Goal: Information Seeking & Learning: Find specific page/section

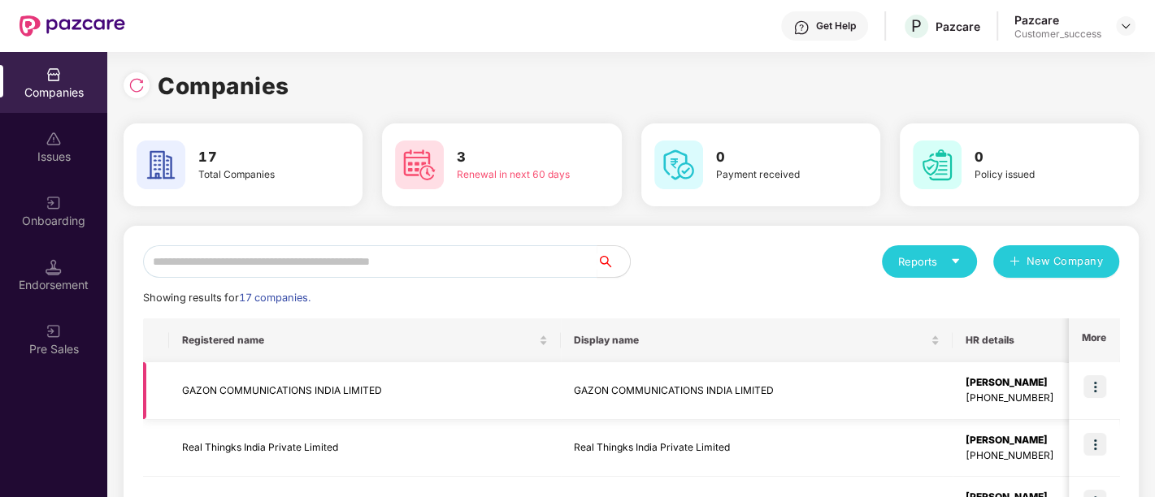
scroll to position [241, 0]
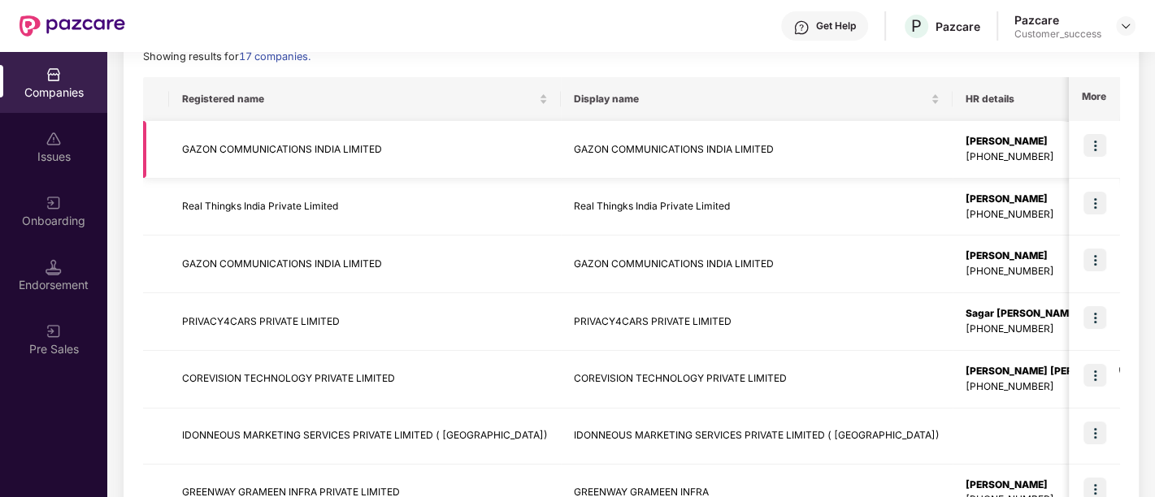
click at [1098, 145] on img at bounding box center [1094, 145] width 23 height 23
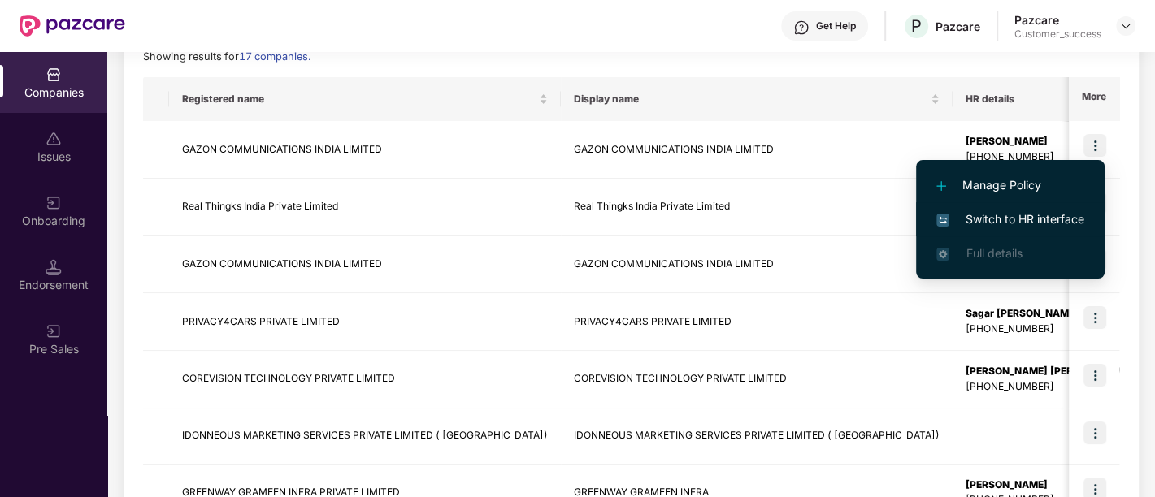
click at [1060, 215] on span "Switch to HR interface" at bounding box center [1010, 219] width 148 height 18
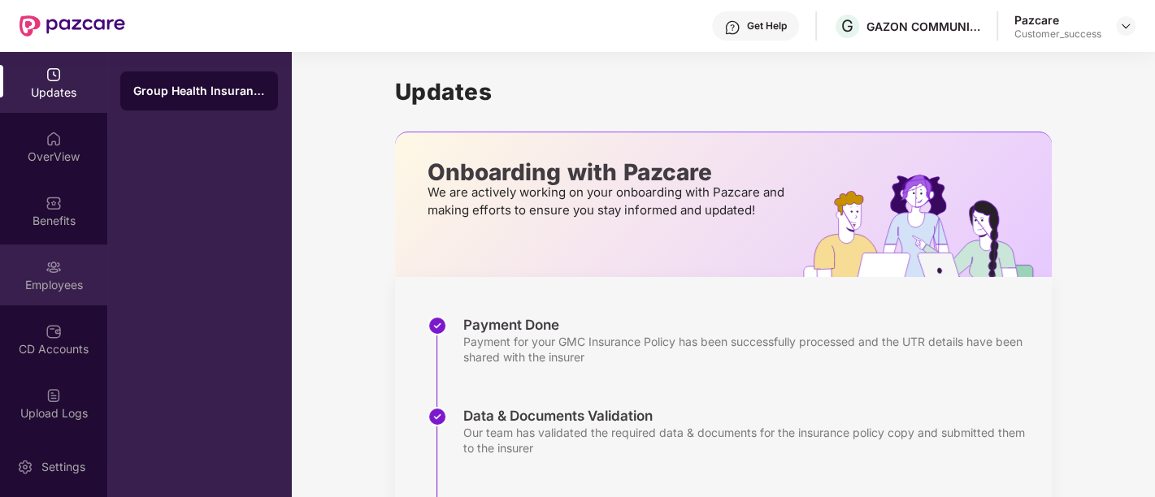
click at [34, 258] on div "Employees" at bounding box center [53, 275] width 107 height 61
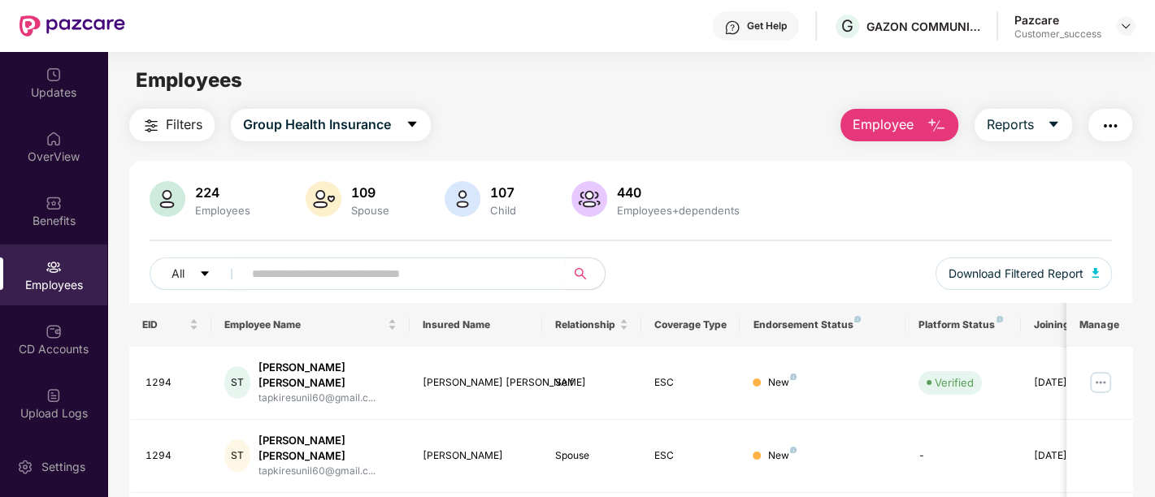
click at [913, 126] on span "Employee" at bounding box center [882, 125] width 61 height 20
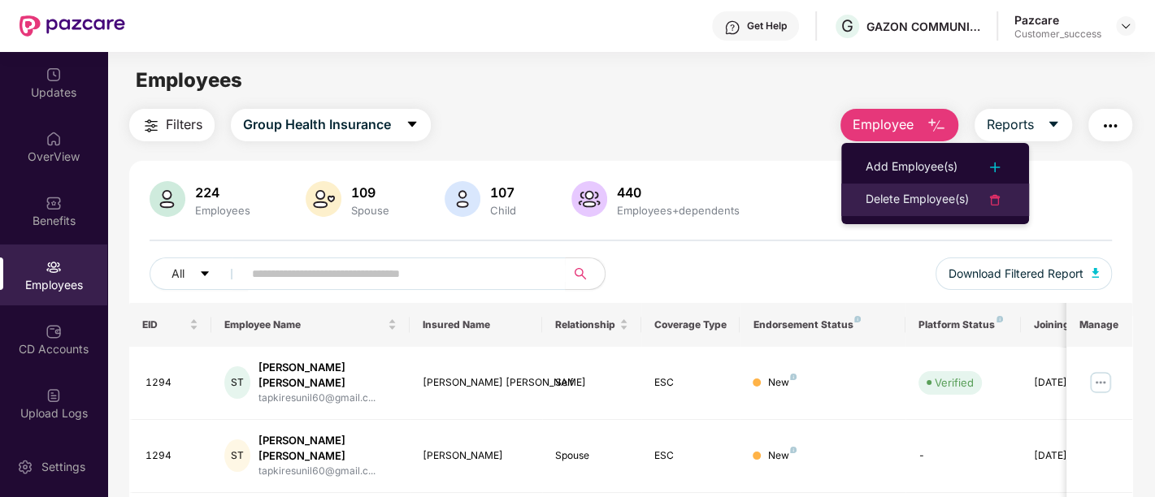
click at [919, 198] on div "Delete Employee(s)" at bounding box center [916, 199] width 103 height 19
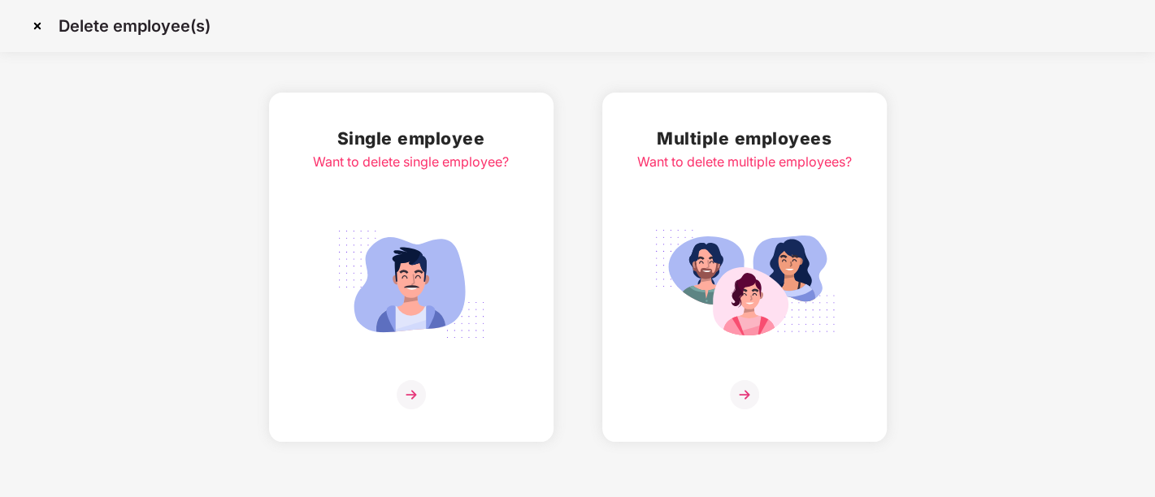
click at [711, 277] on img at bounding box center [744, 284] width 182 height 127
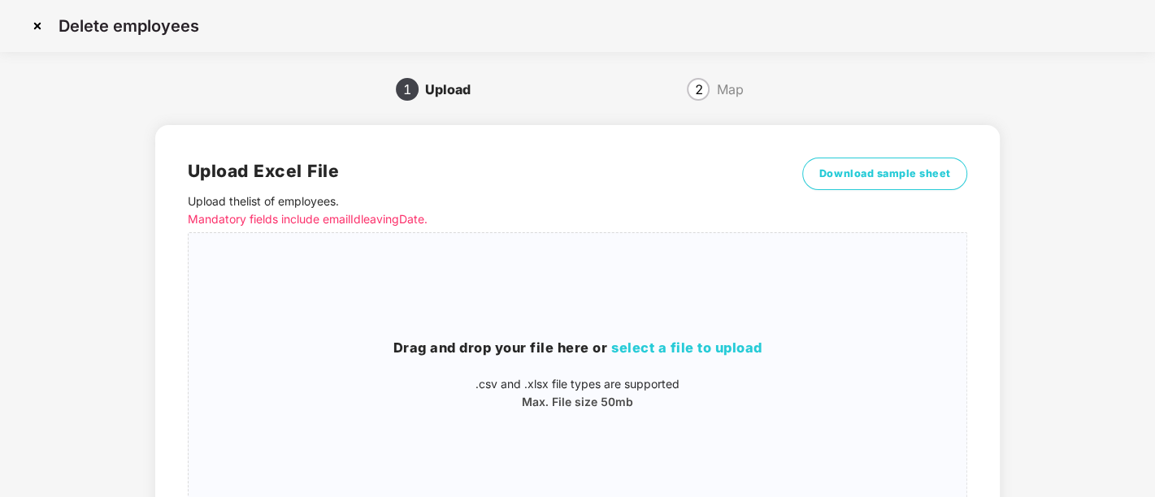
click at [33, 19] on img at bounding box center [37, 26] width 26 height 26
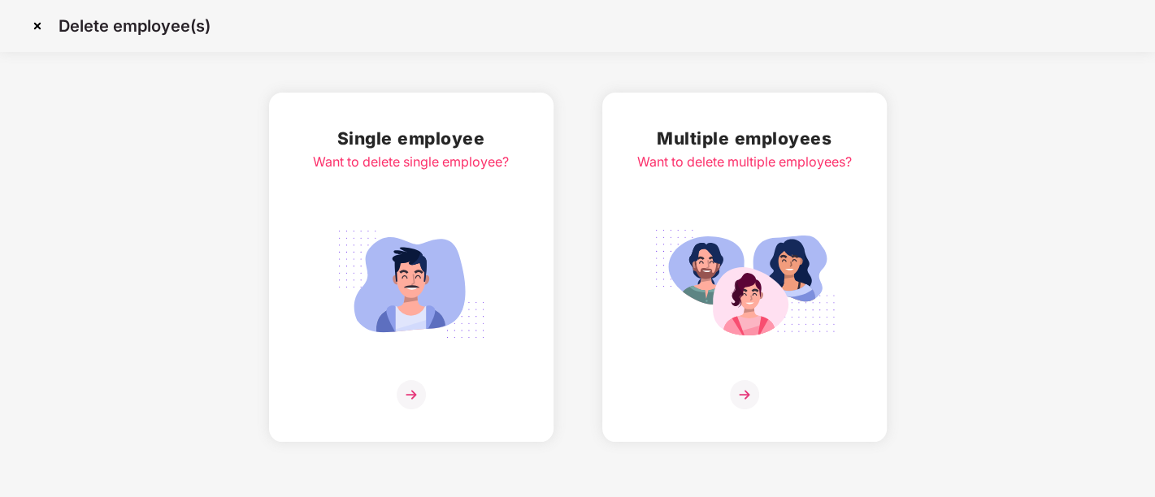
click at [33, 19] on img at bounding box center [37, 26] width 26 height 26
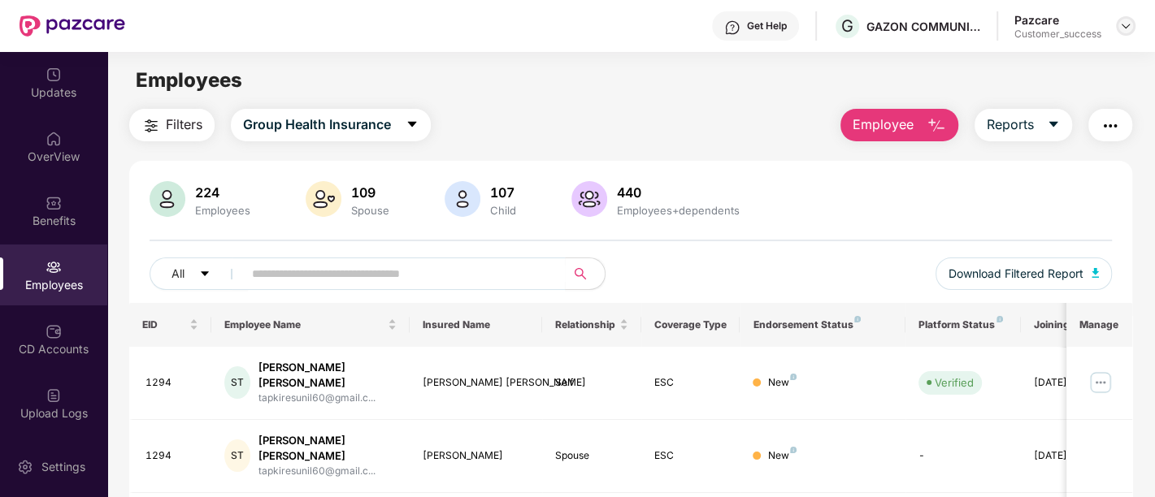
click at [1116, 23] on div at bounding box center [1125, 25] width 19 height 19
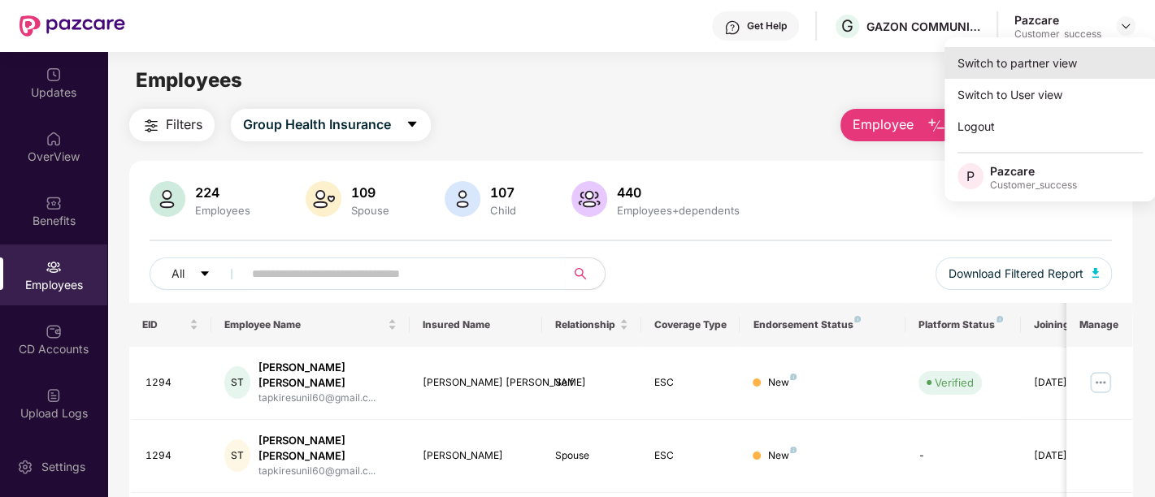
click at [1042, 58] on div "Switch to partner view" at bounding box center [1049, 63] width 211 height 32
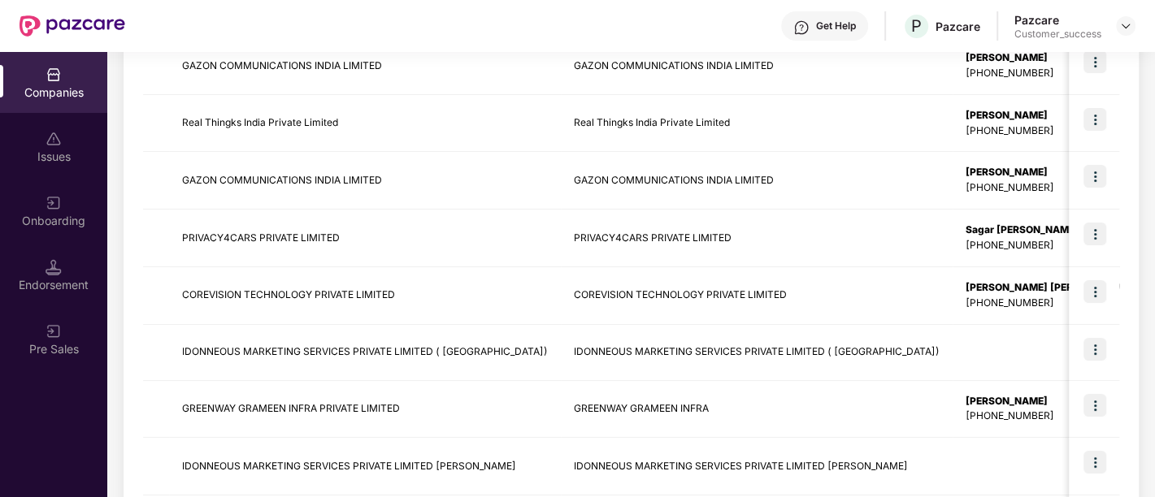
scroll to position [323, 0]
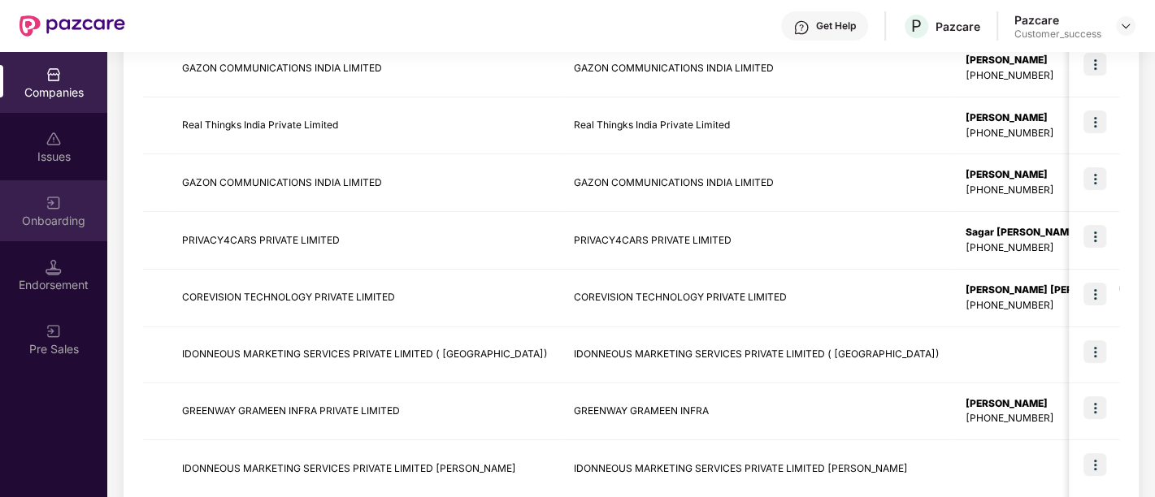
click at [32, 194] on div "Onboarding" at bounding box center [53, 210] width 107 height 61
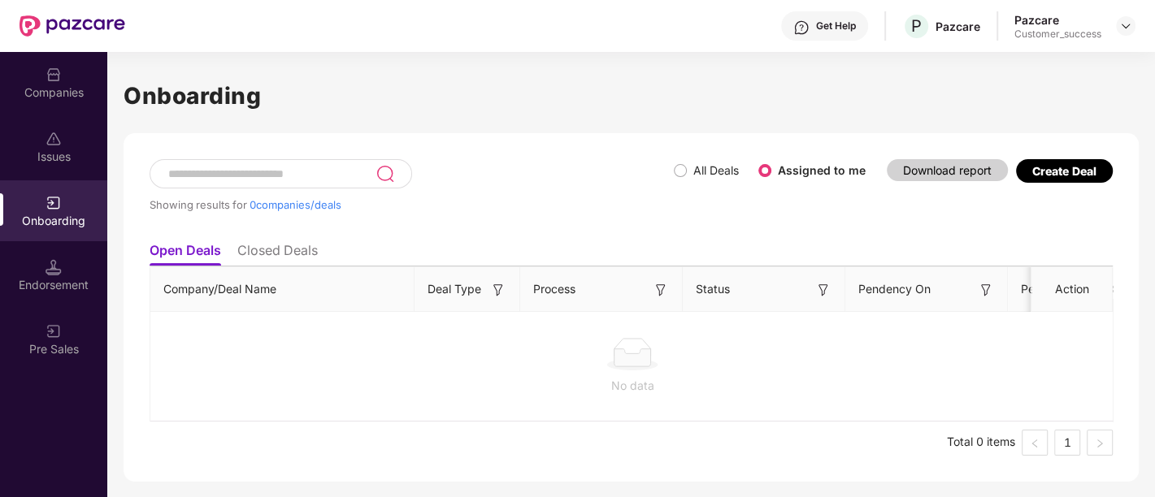
click at [322, 347] on div at bounding box center [632, 354] width 938 height 32
click at [692, 166] on span "All Deals" at bounding box center [716, 171] width 58 height 18
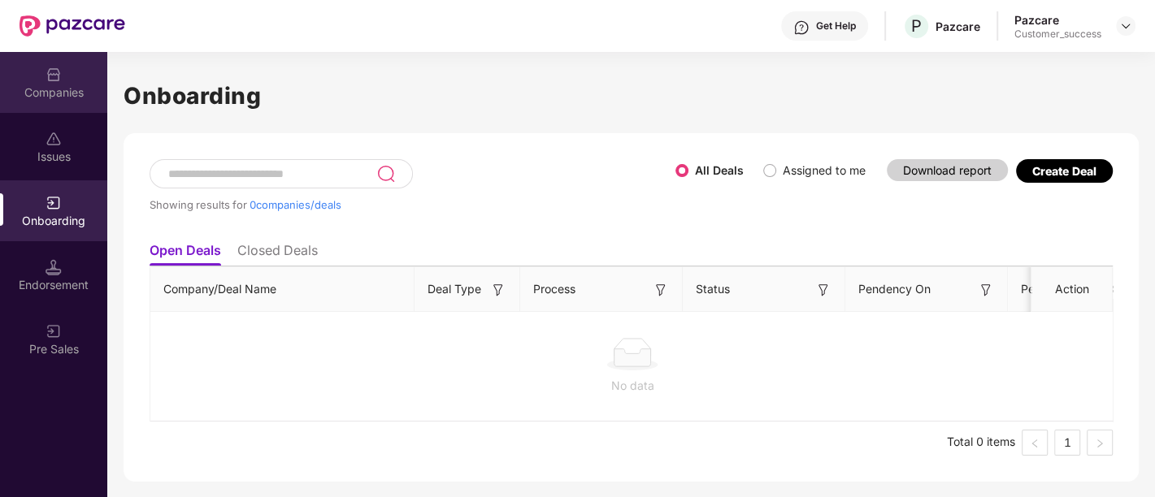
click at [55, 68] on img at bounding box center [53, 75] width 16 height 16
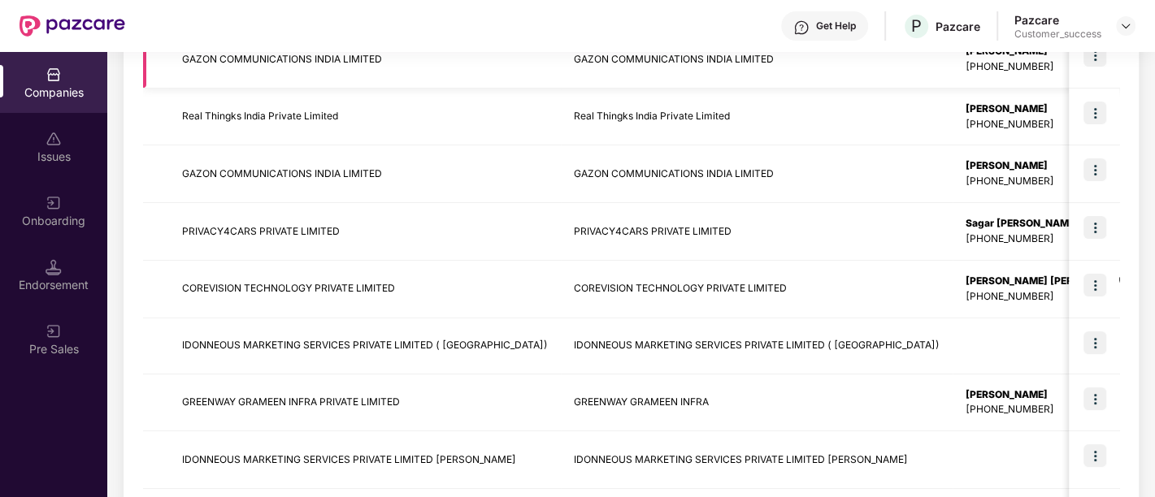
scroll to position [526, 0]
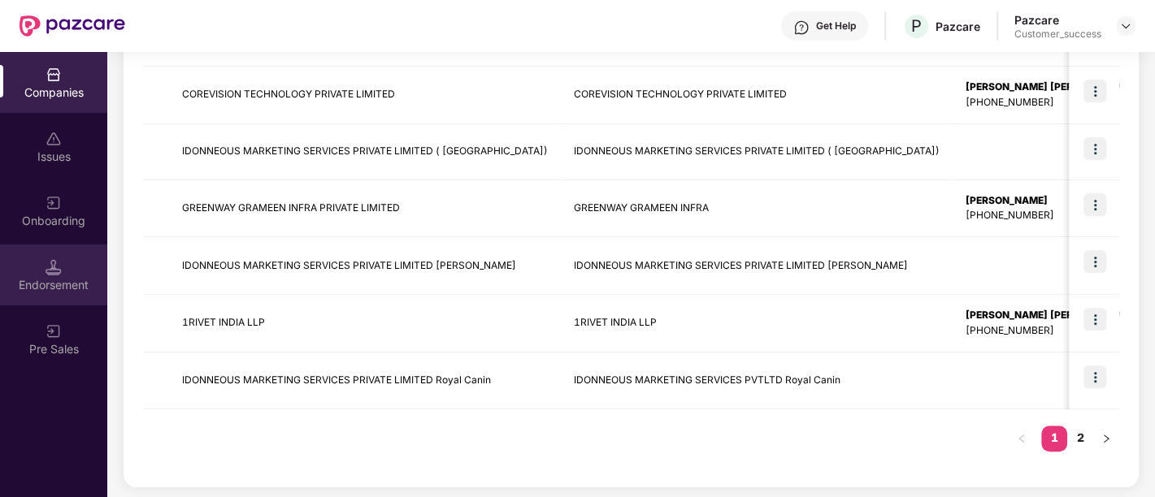
click at [44, 273] on div "Endorsement" at bounding box center [53, 275] width 107 height 61
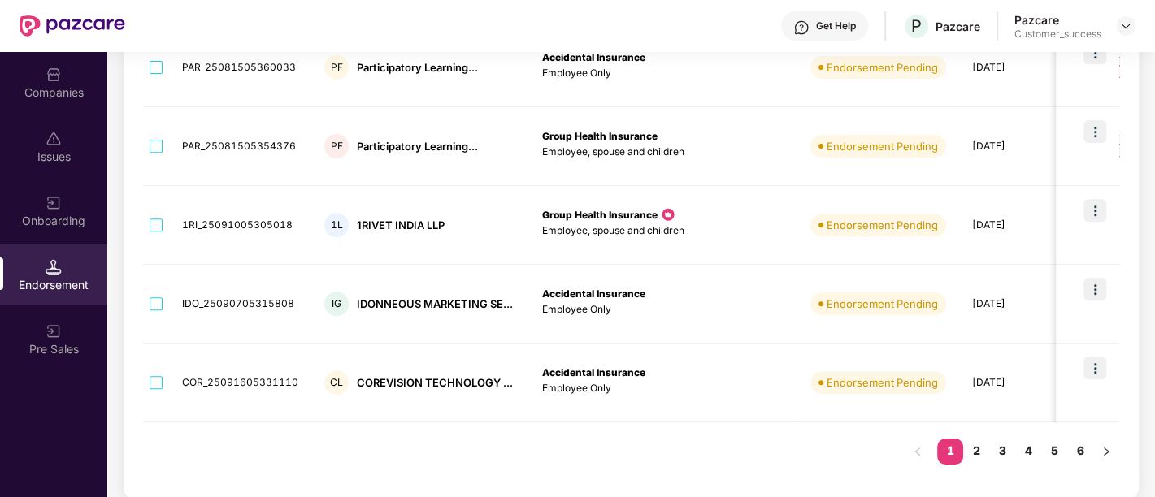
scroll to position [0, 0]
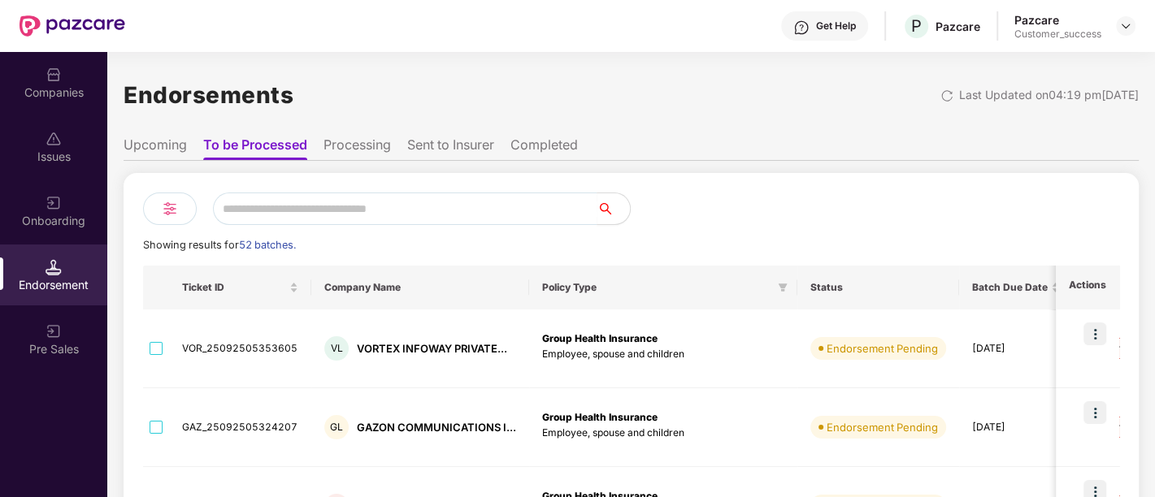
click at [62, 187] on div "Onboarding" at bounding box center [53, 210] width 107 height 61
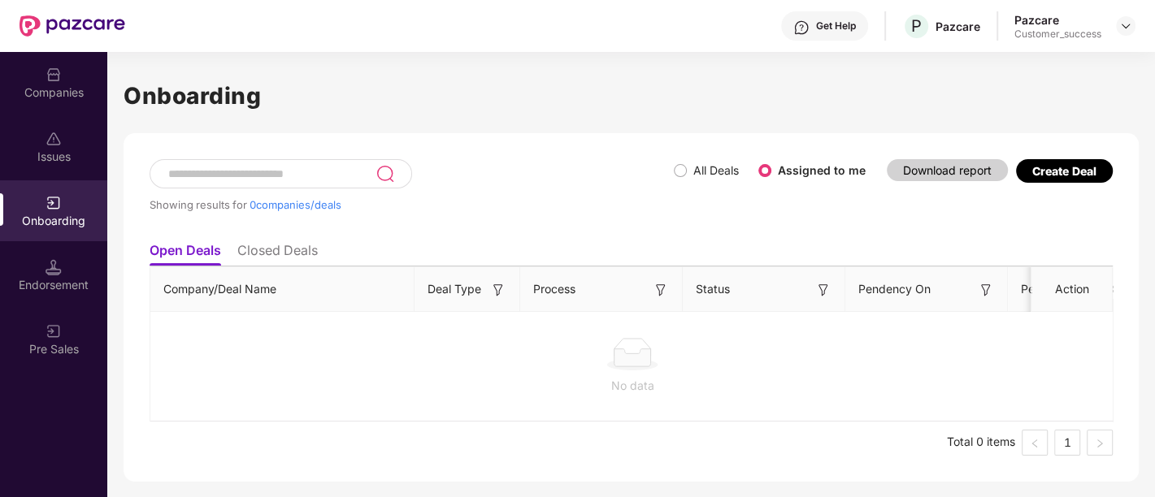
click at [1113, 26] on div "Pazcare Customer_success" at bounding box center [1074, 26] width 121 height 28
click at [76, 76] on div "Companies" at bounding box center [53, 82] width 107 height 61
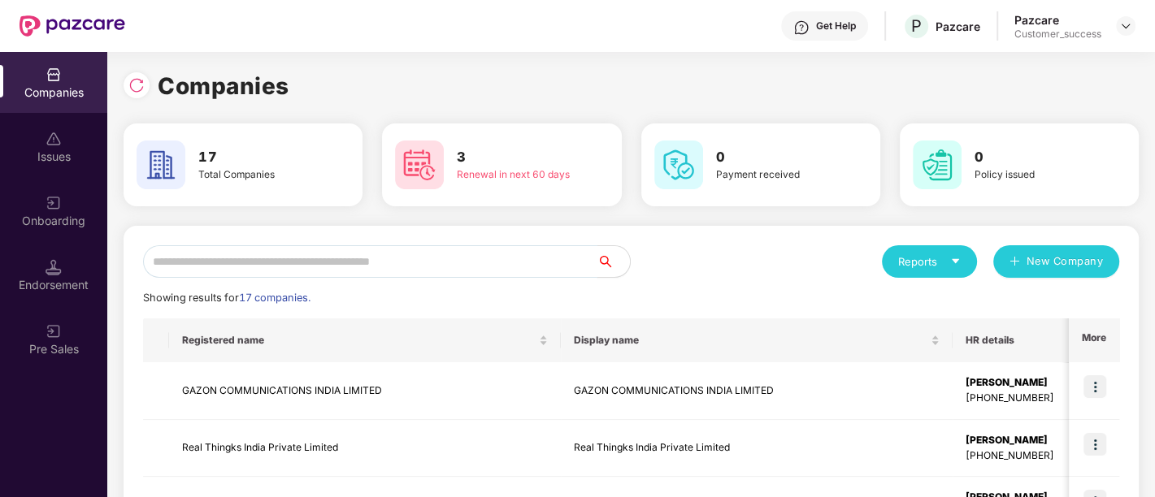
click at [280, 272] on input "text" at bounding box center [370, 261] width 454 height 32
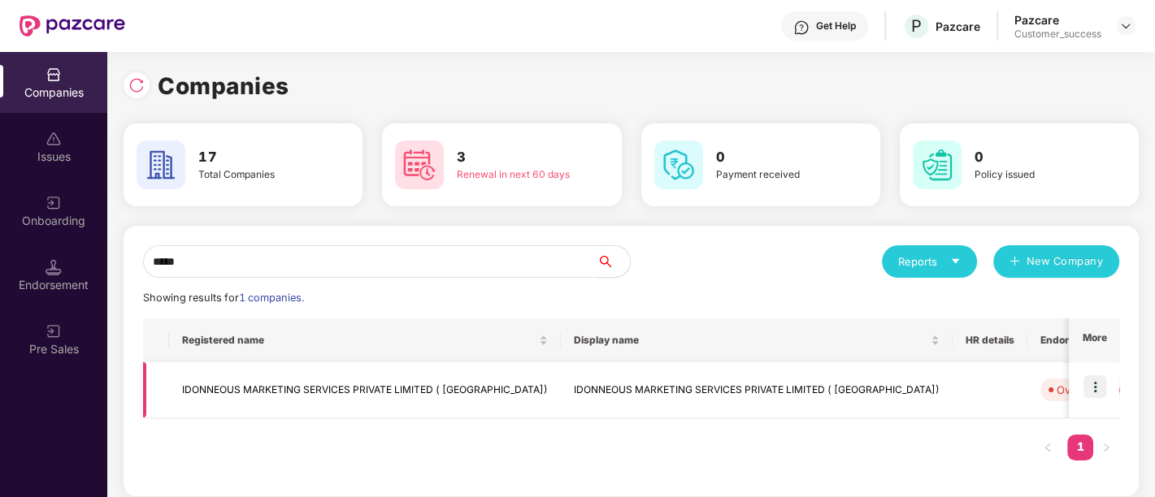
type input "*****"
click at [485, 388] on td "IDONNEOUS MARKETING SERVICES PRIVATE LIMITED ( [GEOGRAPHIC_DATA])" at bounding box center [365, 390] width 392 height 56
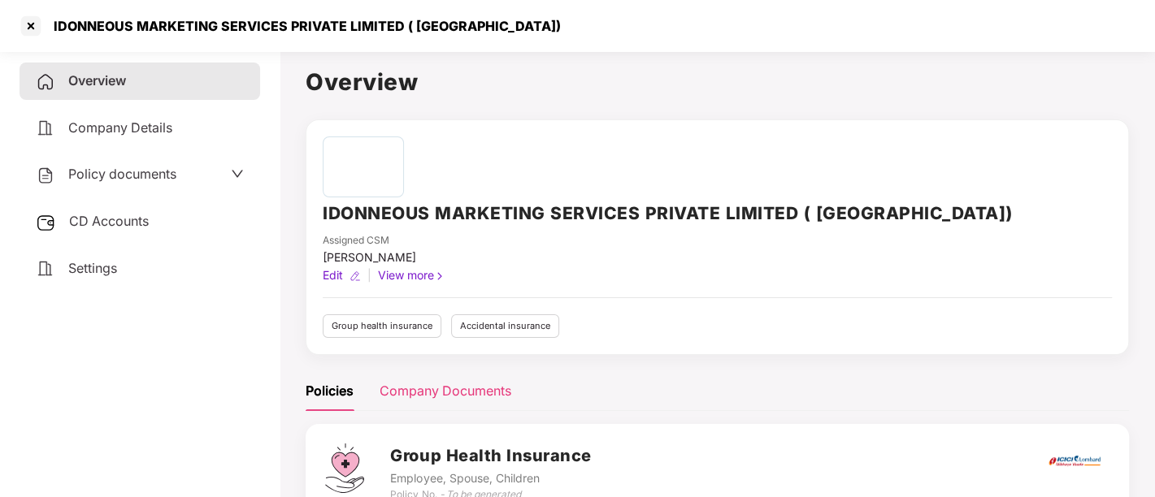
scroll to position [242, 0]
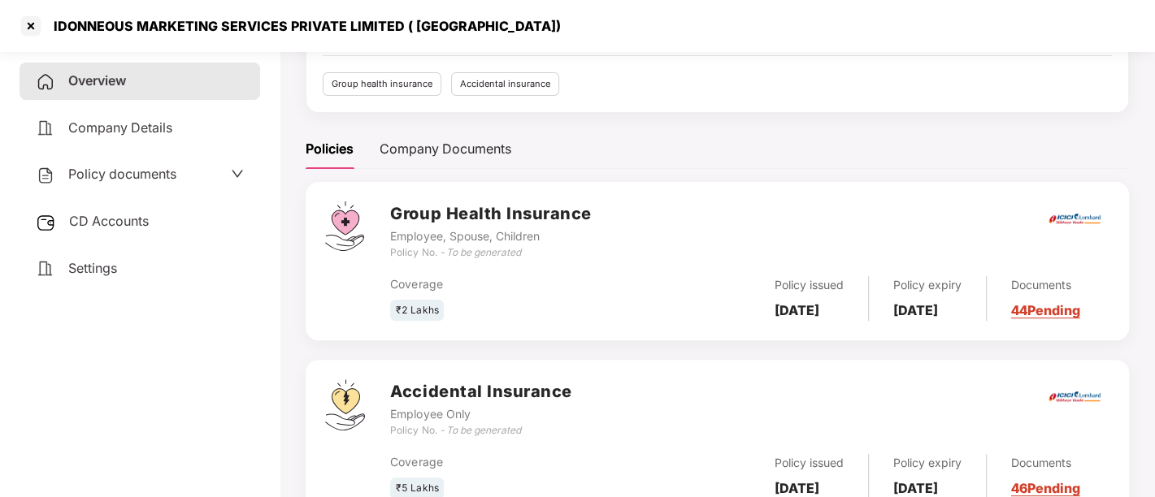
click at [469, 405] on div "Employee Only" at bounding box center [480, 414] width 181 height 18
click at [537, 453] on div "Coverage" at bounding box center [510, 462] width 240 height 18
click at [415, 478] on div "₹5 Lakhs" at bounding box center [417, 489] width 54 height 22
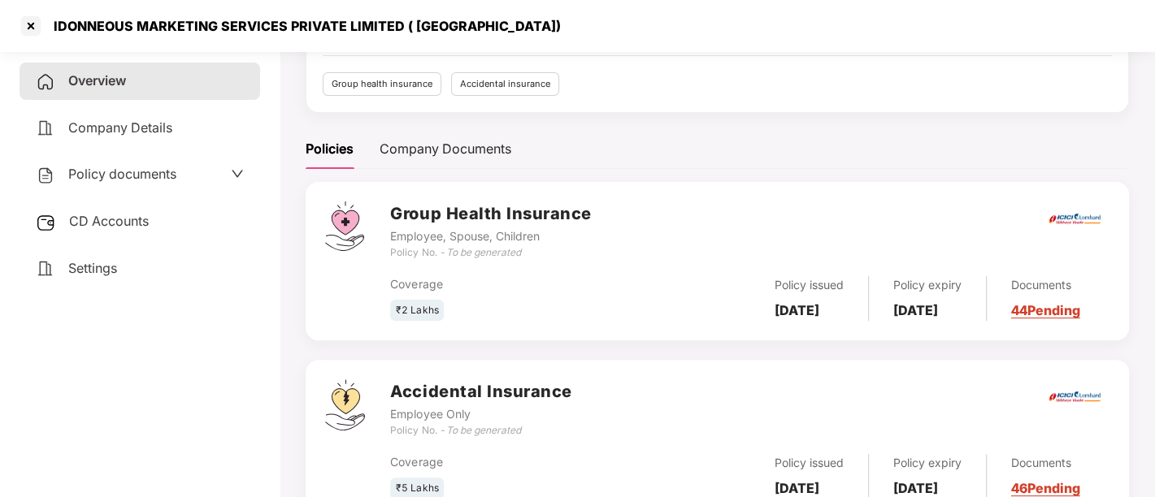
click at [508, 424] on icon "To be generated" at bounding box center [482, 430] width 75 height 12
click at [150, 172] on span "Policy documents" at bounding box center [122, 174] width 108 height 16
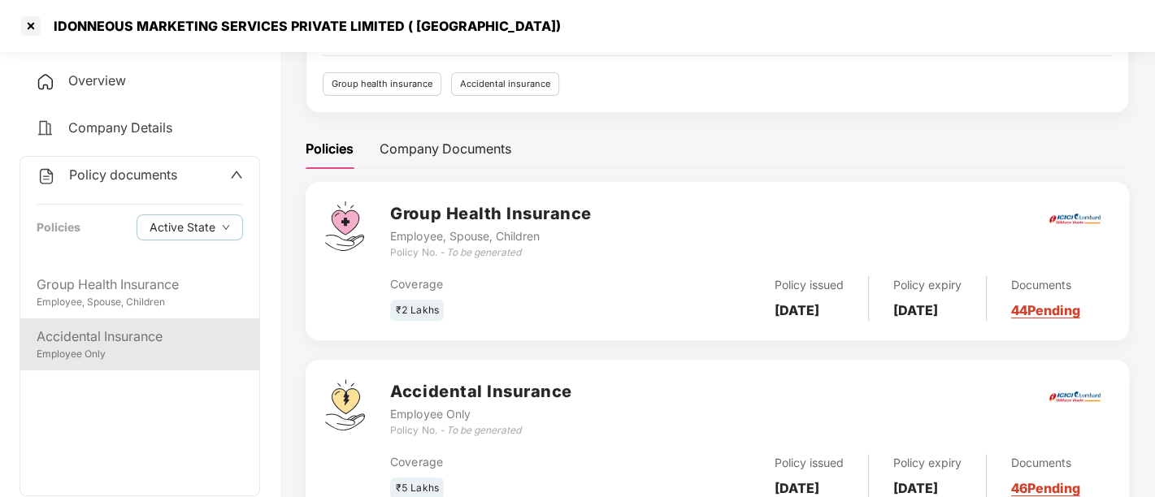
click at [138, 342] on div "Accidental Insurance" at bounding box center [140, 337] width 206 height 20
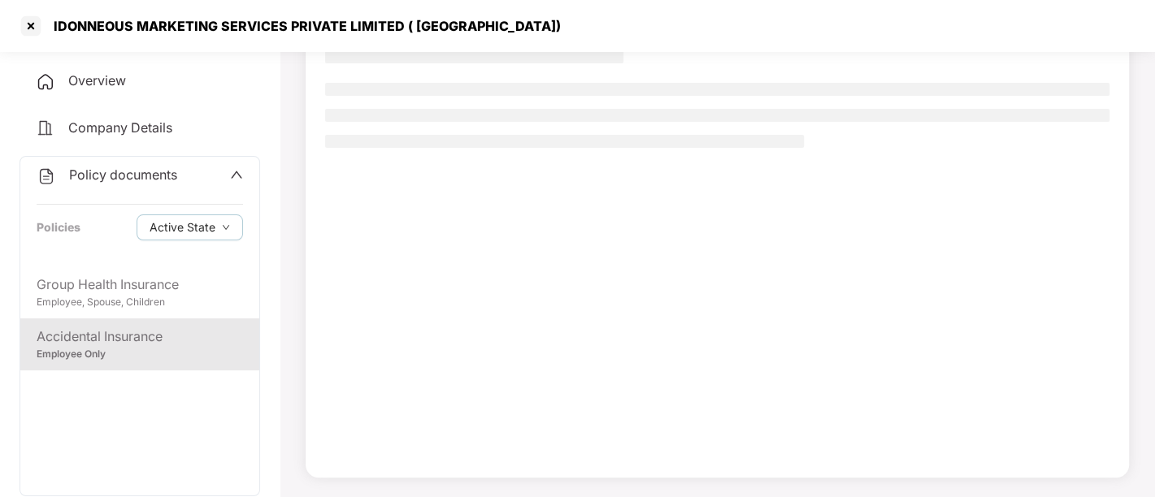
scroll to position [132, 0]
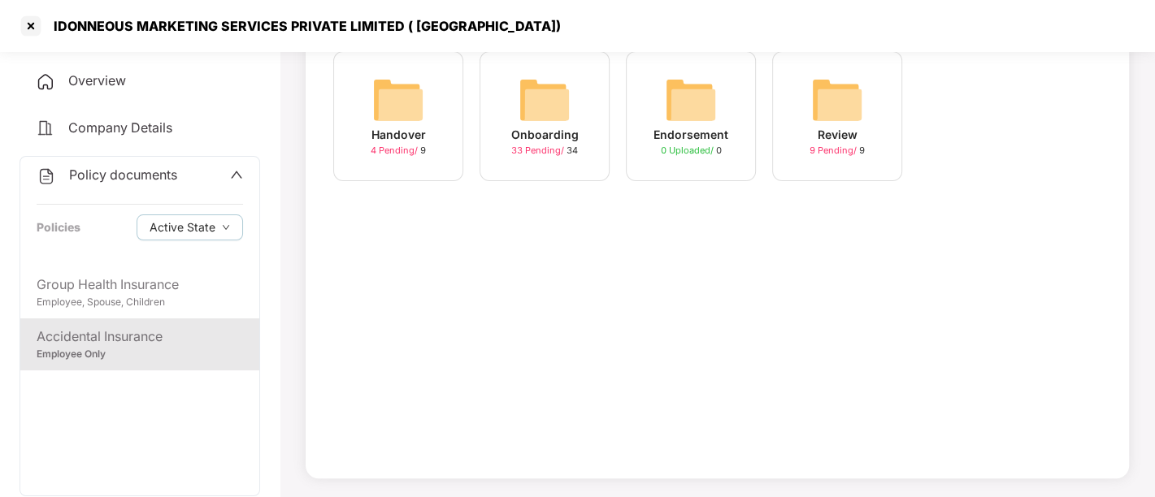
click at [580, 108] on div "Onboarding 33 Pending / 34" at bounding box center [544, 116] width 130 height 130
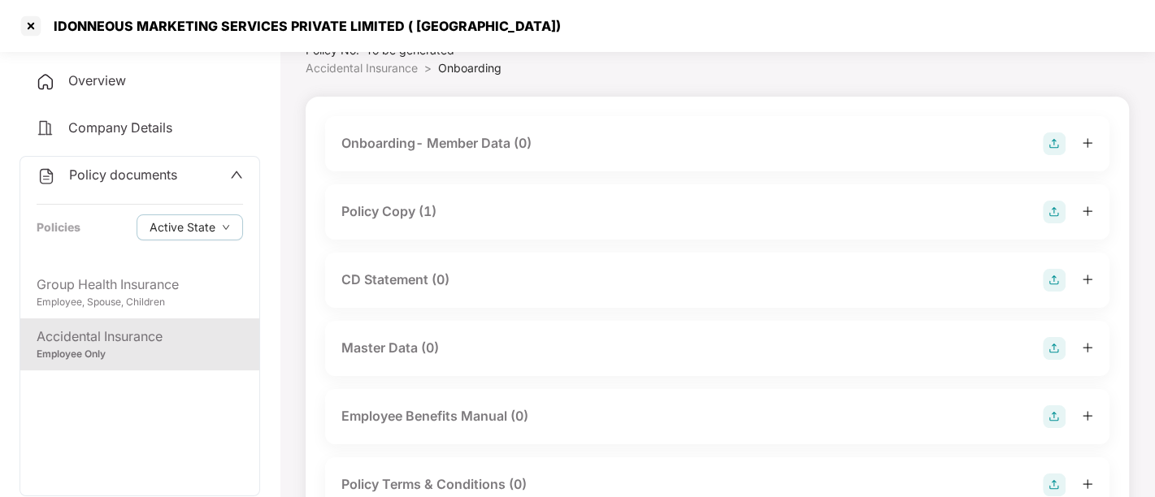
scroll to position [41, 0]
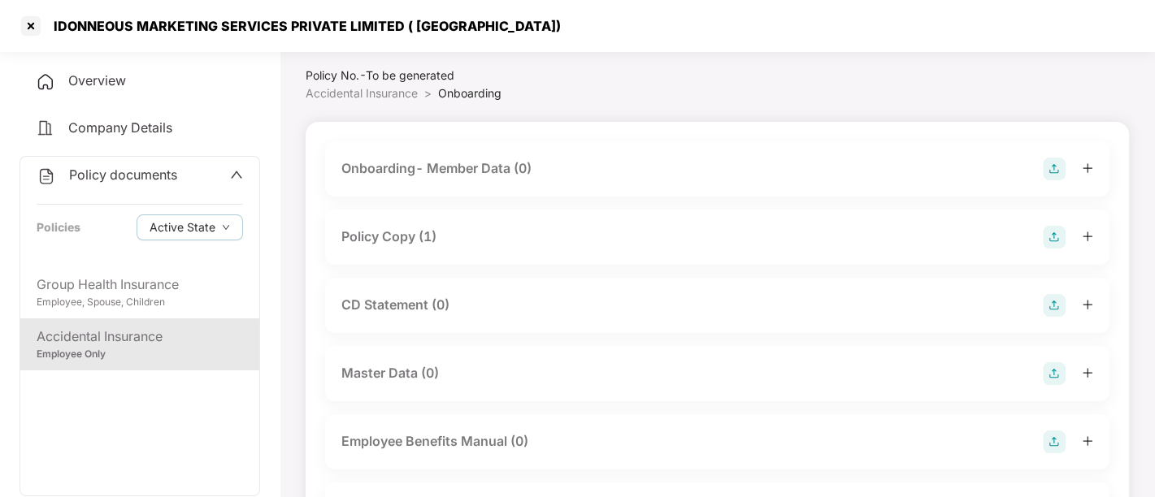
click at [550, 229] on div "Policy Copy (1)" at bounding box center [717, 237] width 752 height 23
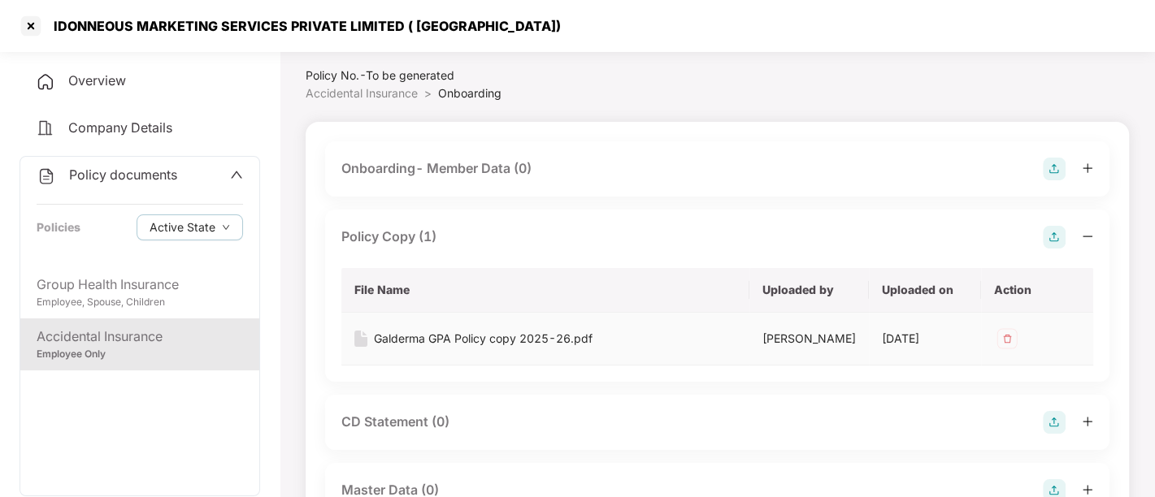
click at [426, 339] on div "Galderma GPA Policy copy 2025-26.pdf" at bounding box center [483, 339] width 219 height 18
click at [35, 19] on div at bounding box center [31, 26] width 26 height 26
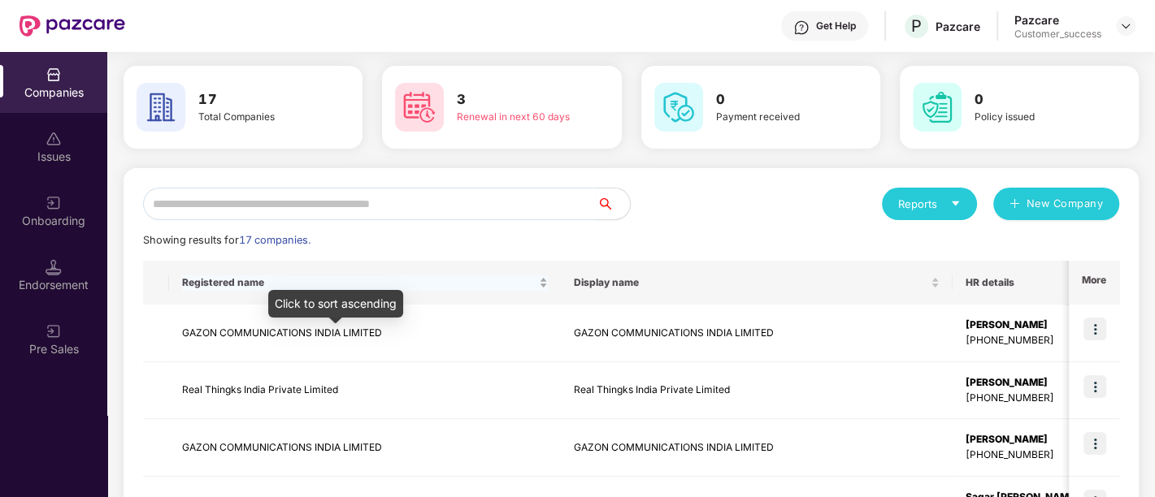
scroll to position [55, 0]
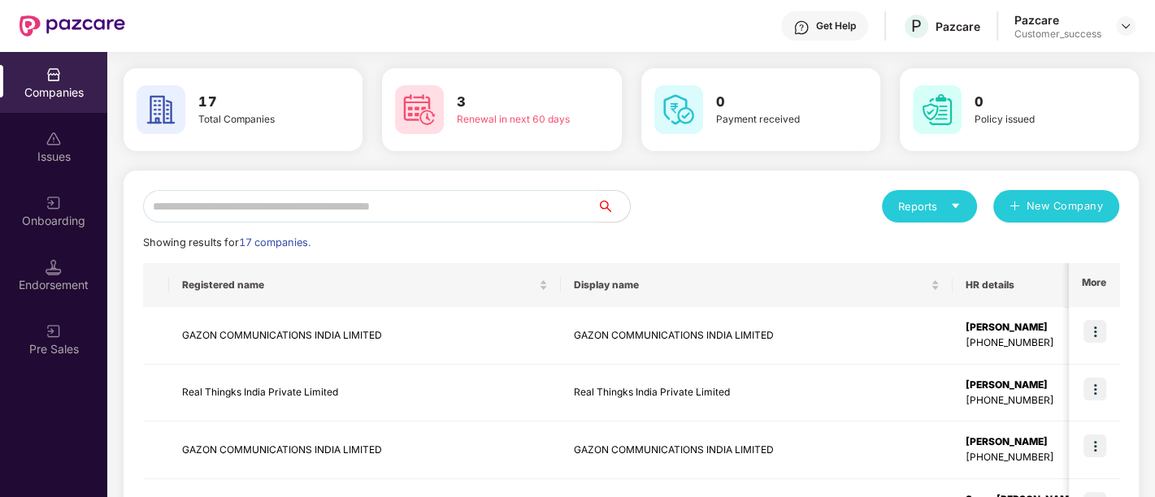
click at [813, 197] on div "Reports New Company" at bounding box center [875, 206] width 488 height 32
click at [52, 98] on div "Companies" at bounding box center [53, 92] width 107 height 16
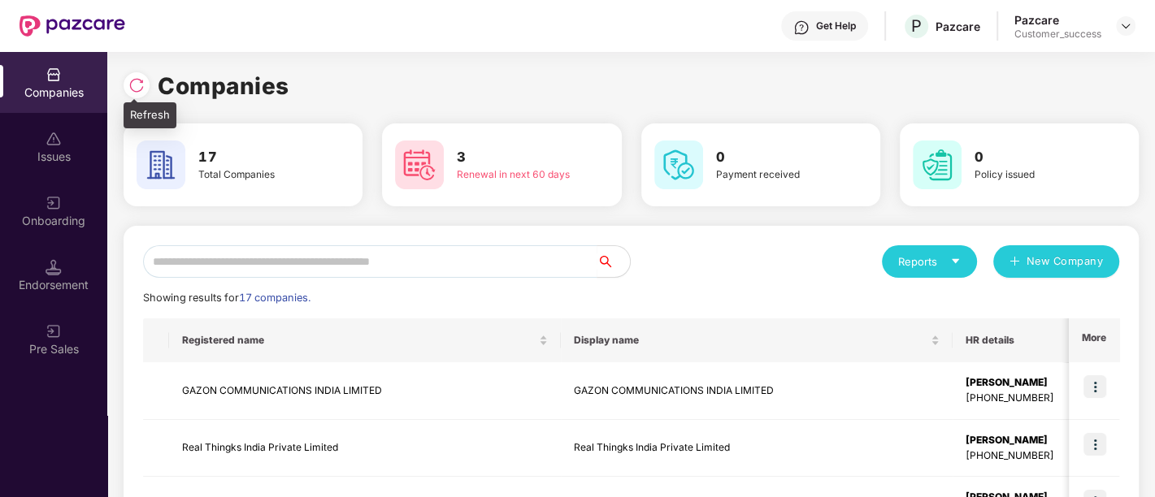
click at [125, 79] on div at bounding box center [136, 85] width 26 height 26
click at [137, 86] on img at bounding box center [136, 85] width 16 height 16
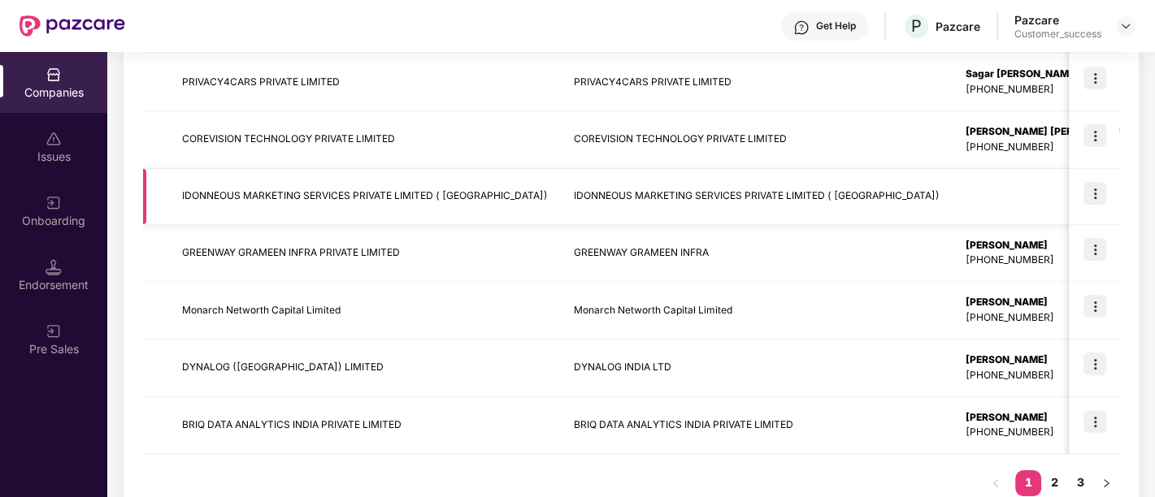
scroll to position [480, 0]
click at [1046, 478] on link "2" at bounding box center [1054, 483] width 26 height 24
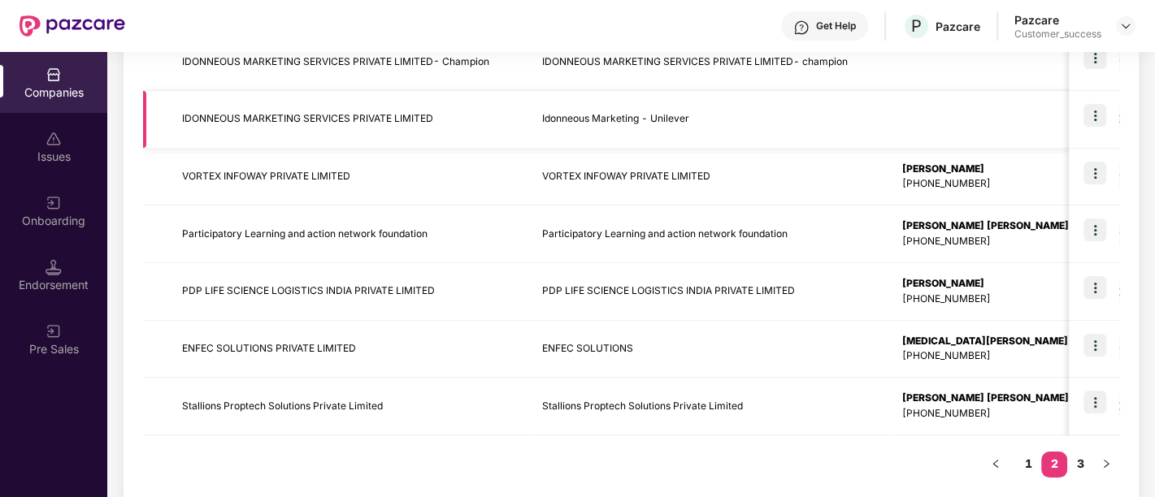
scroll to position [500, 0]
click at [1077, 456] on link "3" at bounding box center [1080, 465] width 26 height 24
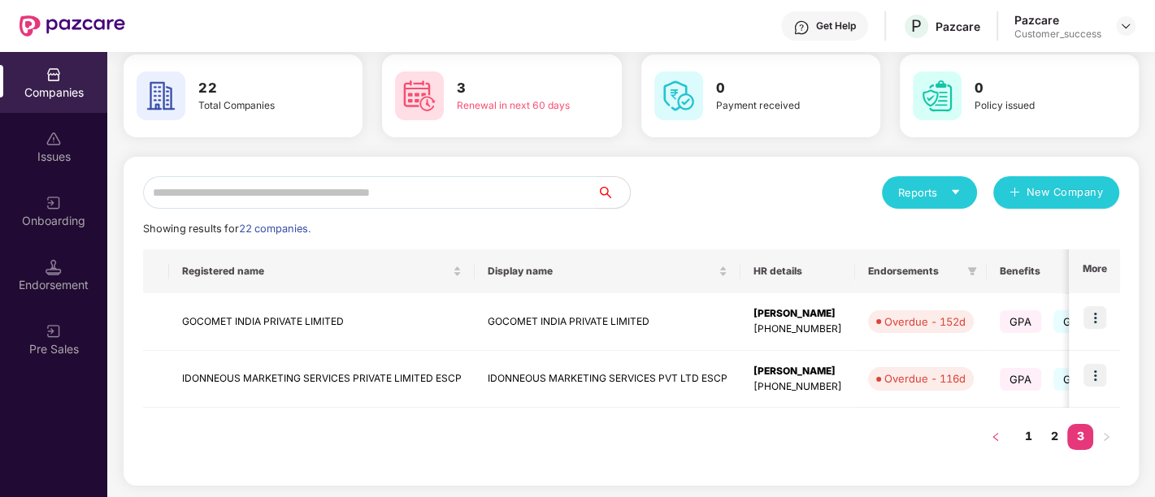
click at [998, 432] on icon "left" at bounding box center [995, 437] width 10 height 10
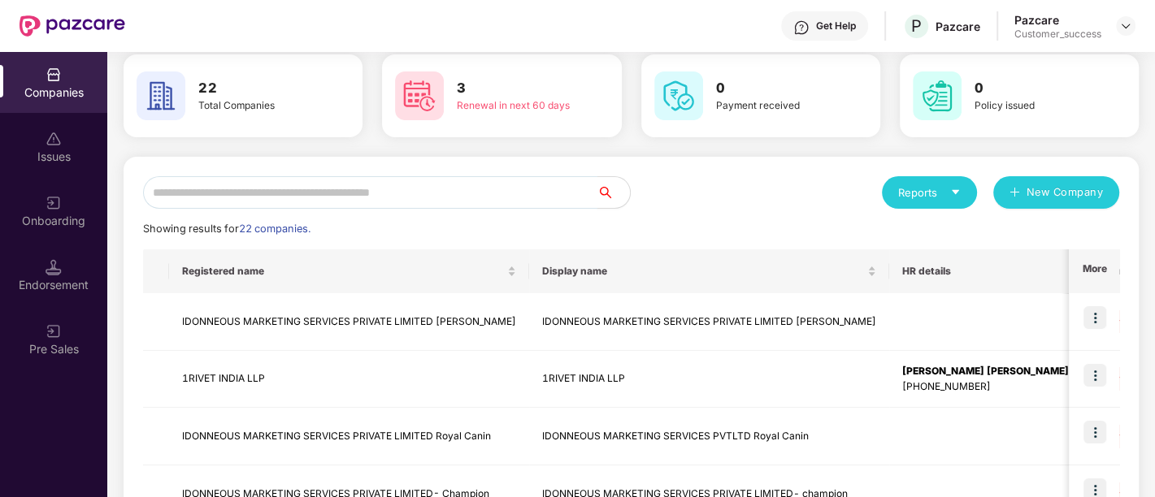
click at [261, 190] on input "text" at bounding box center [370, 192] width 454 height 32
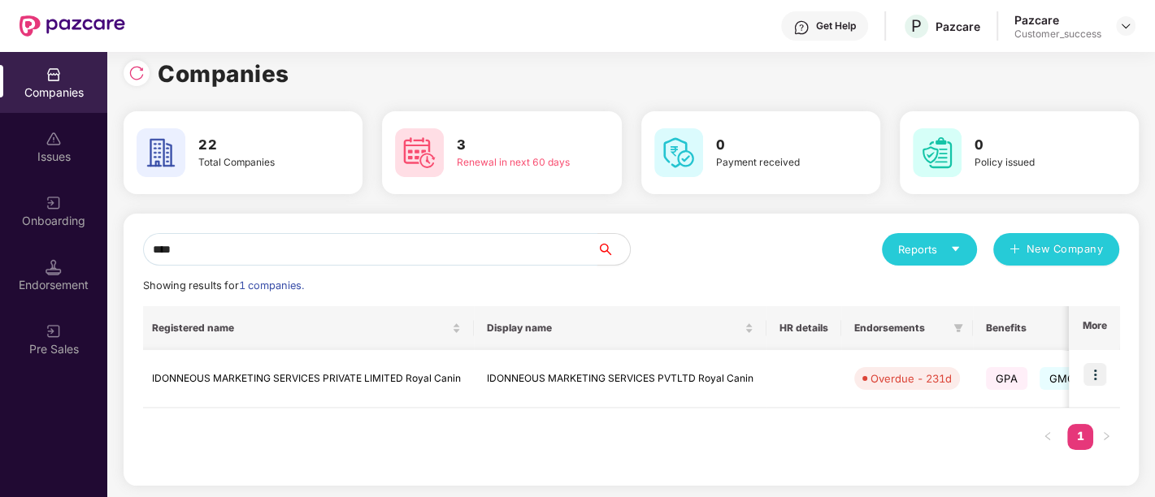
scroll to position [0, 0]
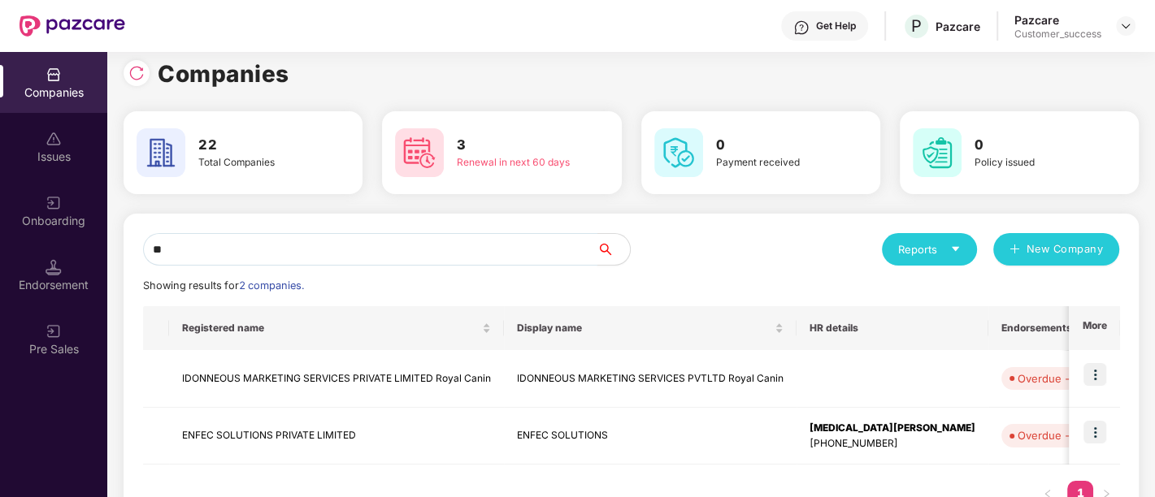
type input "*"
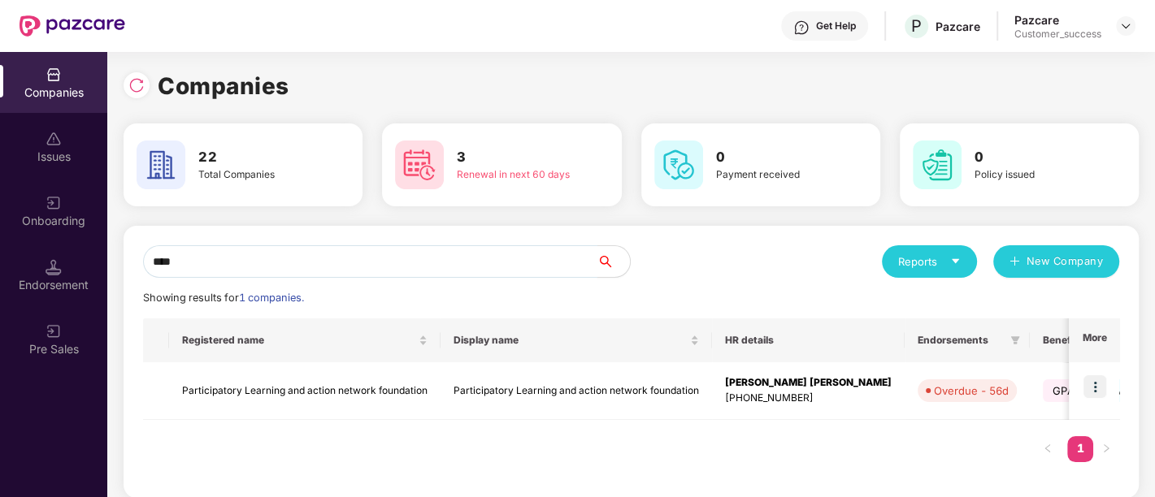
click at [297, 257] on input "****" at bounding box center [370, 261] width 454 height 32
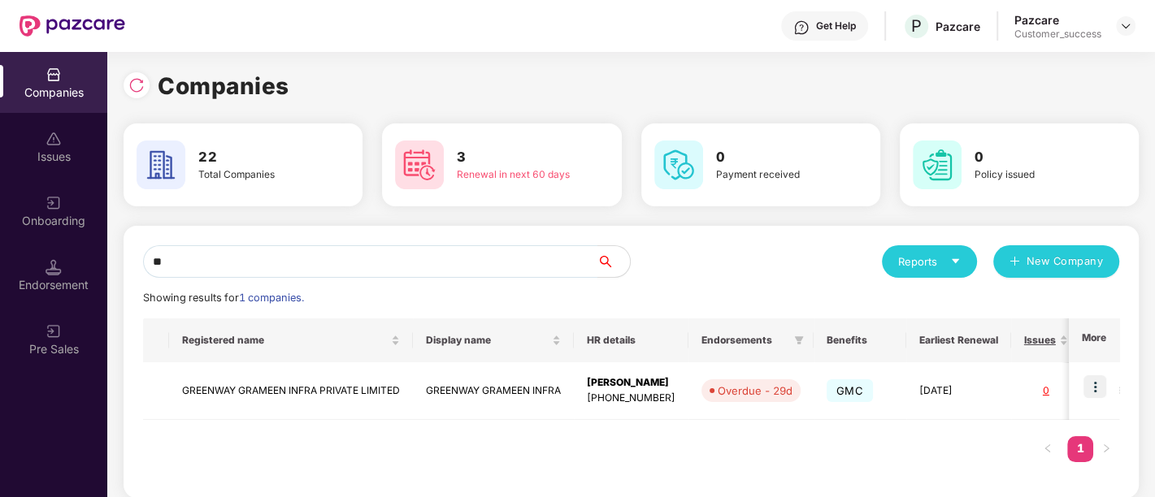
type input "*"
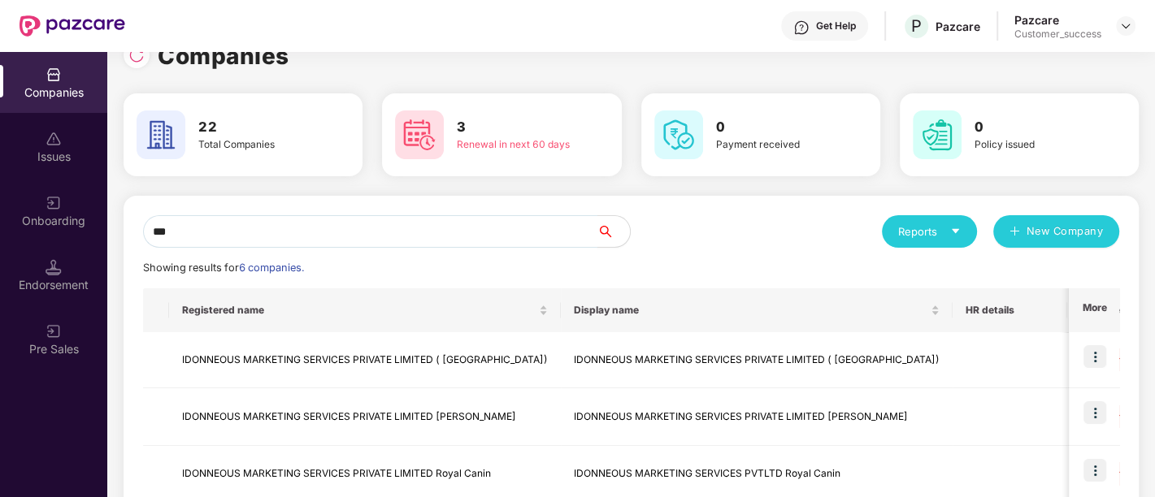
scroll to position [30, 0]
click at [301, 237] on input "***" at bounding box center [370, 231] width 454 height 32
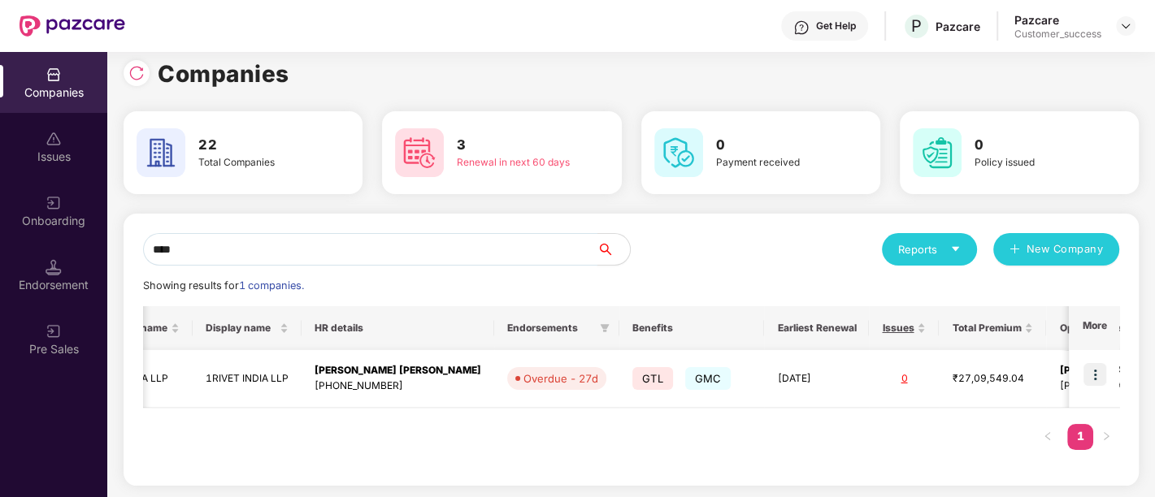
scroll to position [0, 0]
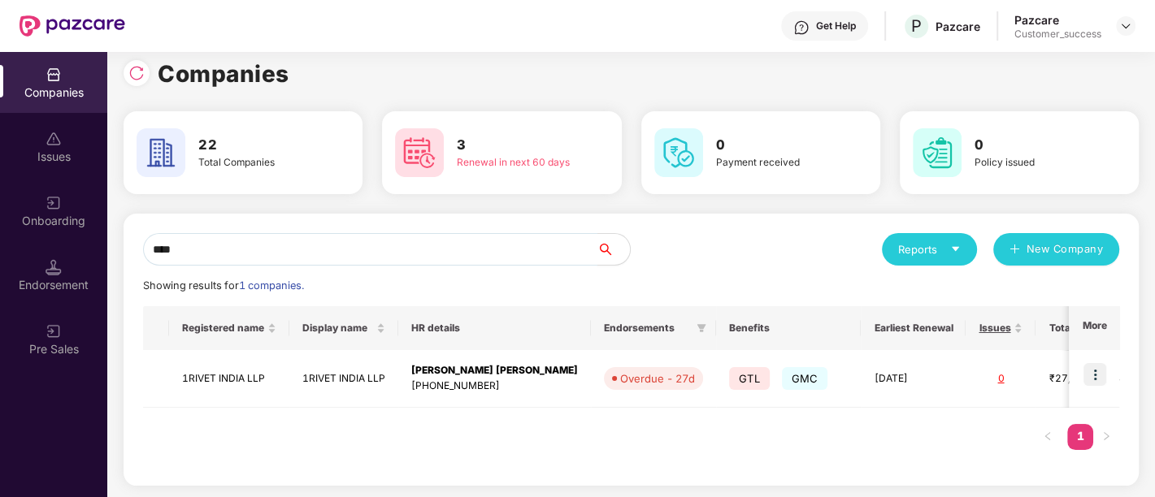
click at [308, 239] on input "****" at bounding box center [370, 249] width 454 height 32
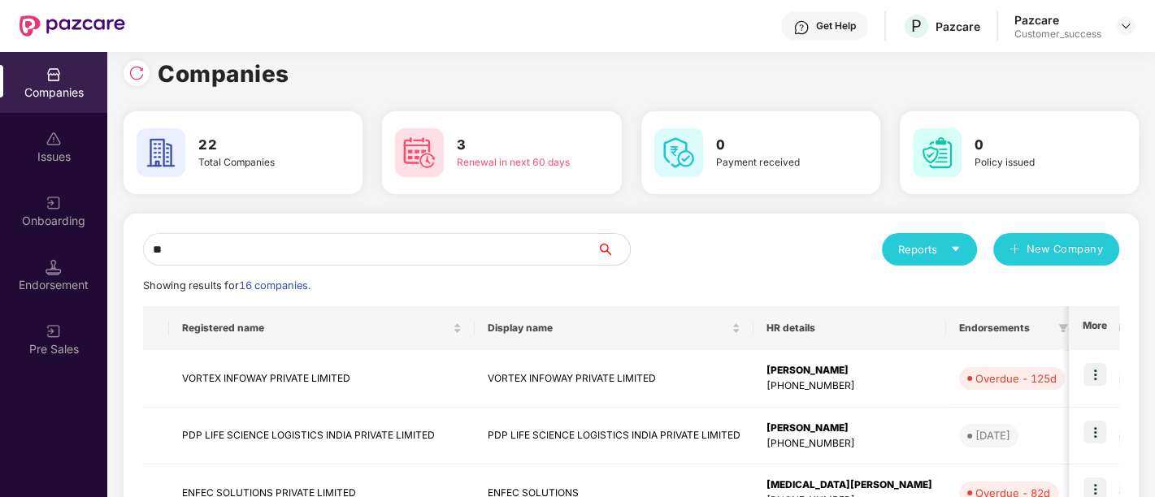
type input "*"
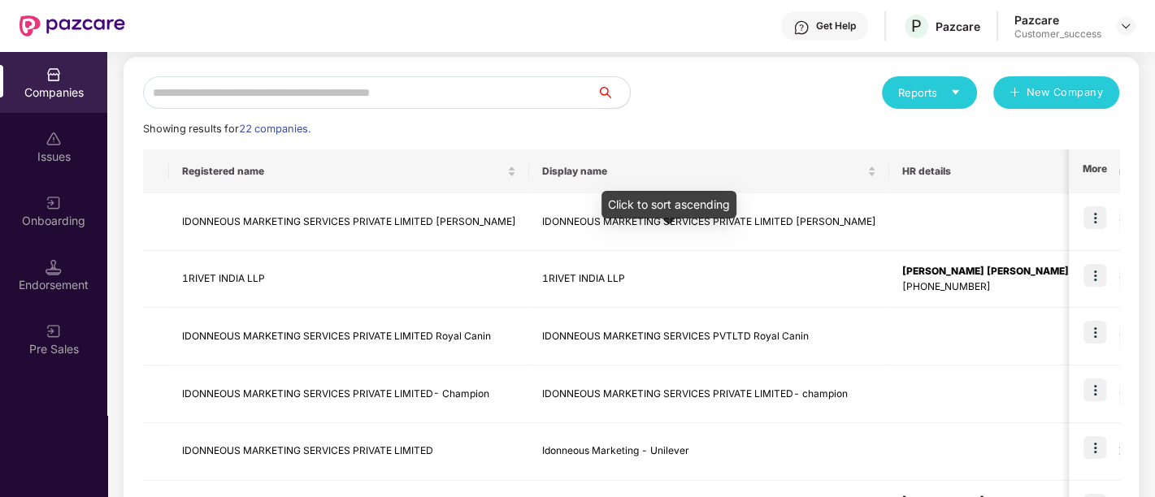
scroll to position [167, 0]
